Goal: Find specific page/section

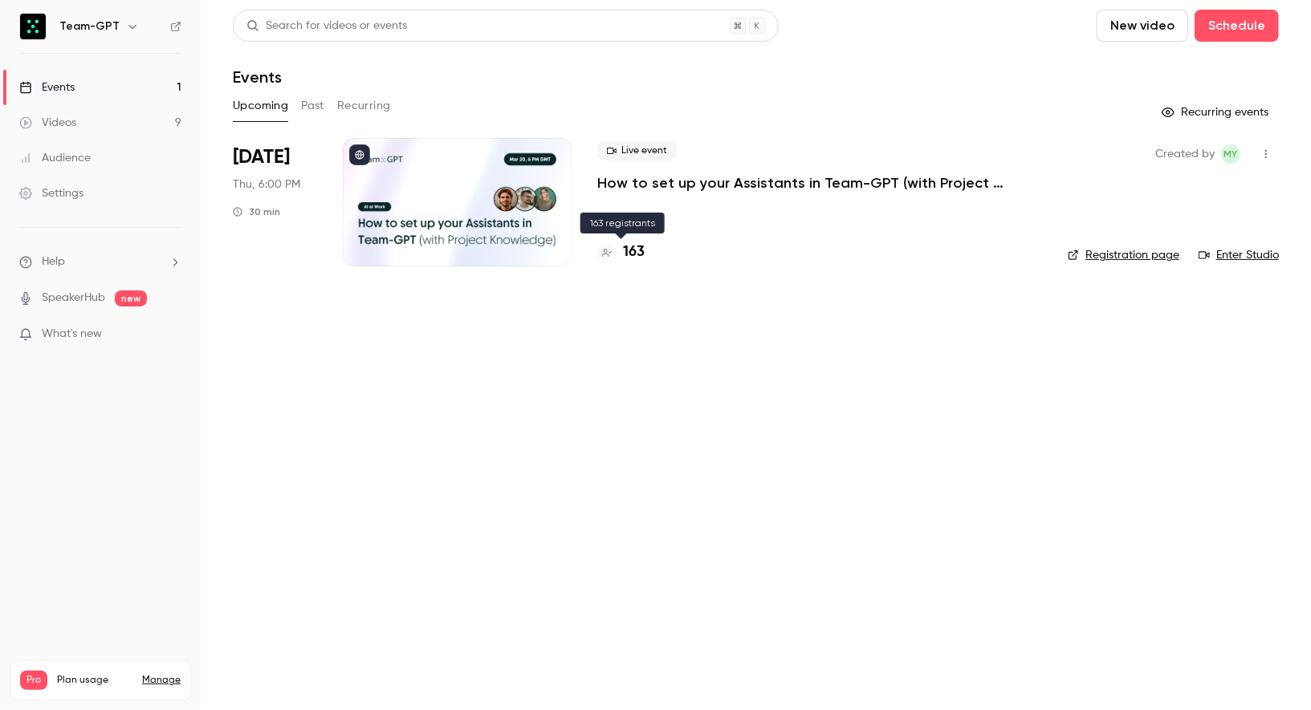
click at [629, 252] on h4 "163" at bounding box center [634, 253] width 22 height 22
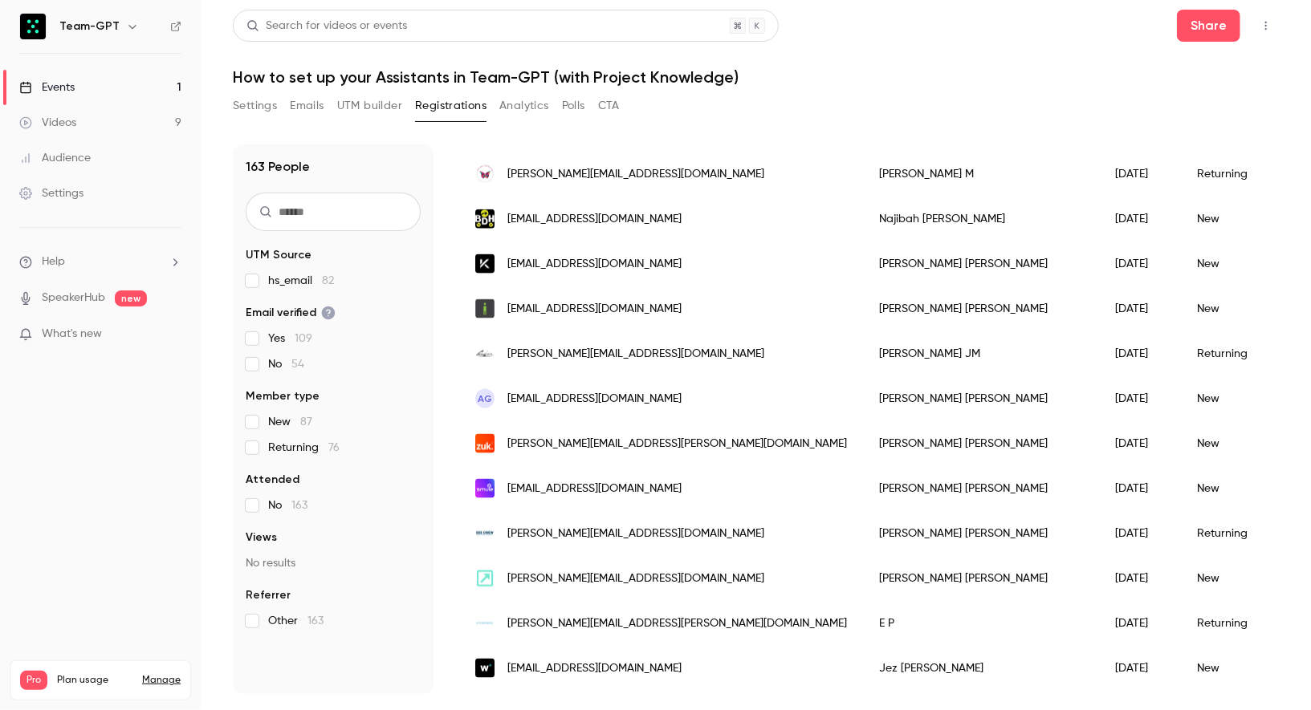
scroll to position [1849, 0]
